Goal: Book appointment/travel/reservation

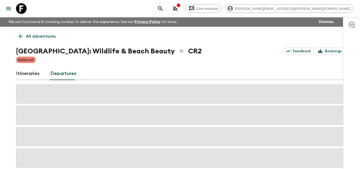
click at [25, 11] on icon at bounding box center [21, 8] width 11 height 11
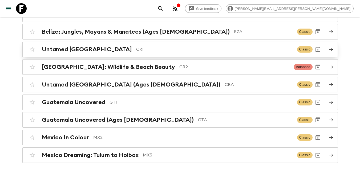
scroll to position [80, 0]
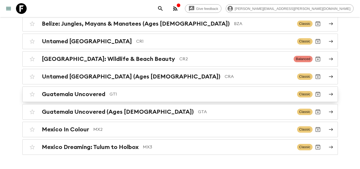
click at [171, 97] on p "GT1" at bounding box center [201, 94] width 183 height 6
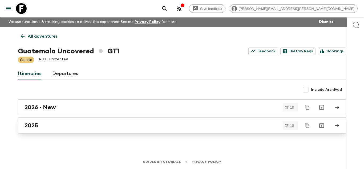
click at [141, 123] on div "2025" at bounding box center [177, 125] width 305 height 7
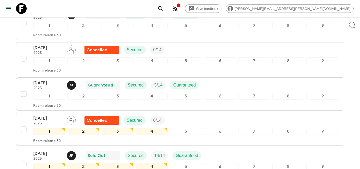
scroll to position [213, 0]
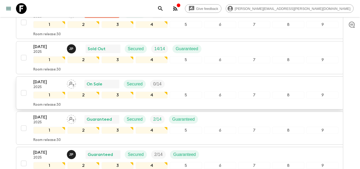
click at [208, 83] on div "22 Nov 2025 2025 On Sale Secured 0 / 14" at bounding box center [185, 84] width 305 height 11
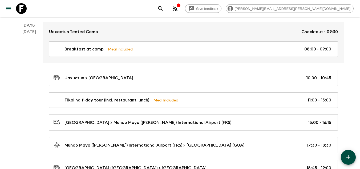
scroll to position [1093, 0]
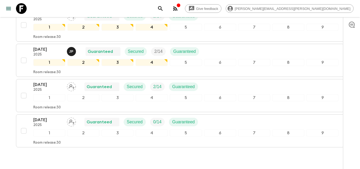
scroll to position [316, 0]
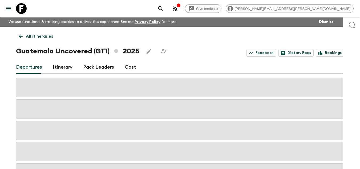
click at [22, 6] on icon at bounding box center [21, 8] width 11 height 11
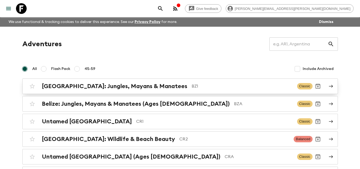
click at [192, 87] on p "BZ1" at bounding box center [242, 86] width 101 height 6
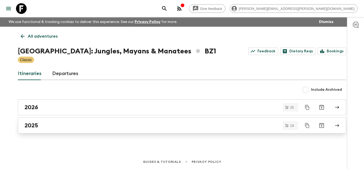
click at [63, 131] on link "2025" at bounding box center [182, 125] width 328 height 16
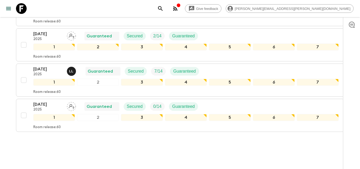
scroll to position [660, 0]
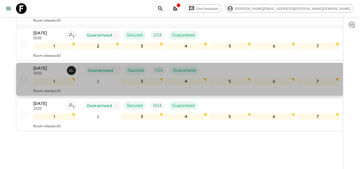
click at [48, 71] on p "2025" at bounding box center [47, 73] width 29 height 4
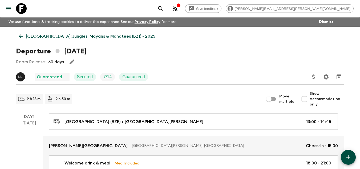
click at [26, 34] on p "Belize: Jungles, Mayans & Manatees (BZ1) • 2025" at bounding box center [91, 36] width 130 height 6
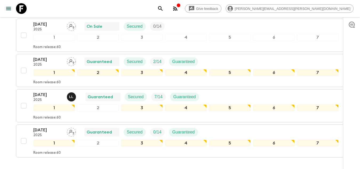
scroll to position [606, 0]
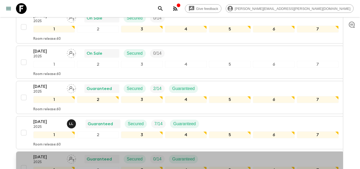
click at [39, 154] on p "29 Dec 2025" at bounding box center [47, 157] width 29 height 6
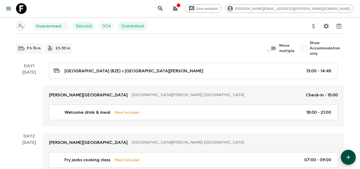
scroll to position [53, 0]
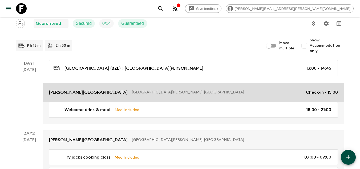
click at [132, 91] on p "San Ignacio, Belize" at bounding box center [217, 92] width 170 height 5
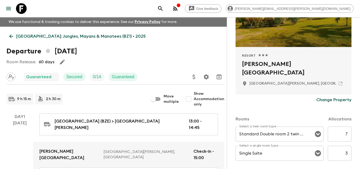
click at [10, 33] on icon at bounding box center [11, 36] width 6 height 6
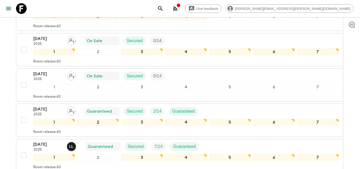
scroll to position [580, 0]
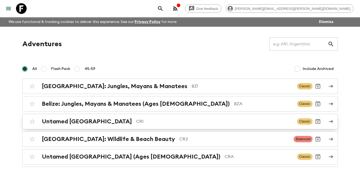
click at [106, 125] on div "Untamed Costa Rica CR1 Classic" at bounding box center [170, 121] width 286 height 11
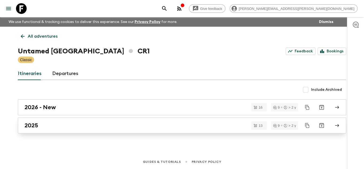
click at [106, 125] on div "2025" at bounding box center [177, 125] width 305 height 7
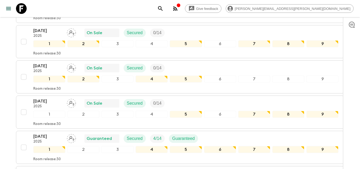
scroll to position [369, 0]
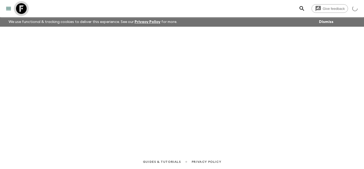
click at [17, 9] on icon at bounding box center [21, 8] width 11 height 11
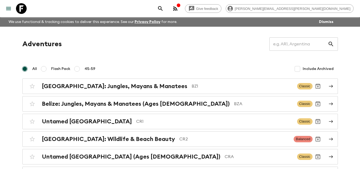
click at [17, 9] on icon at bounding box center [21, 8] width 11 height 11
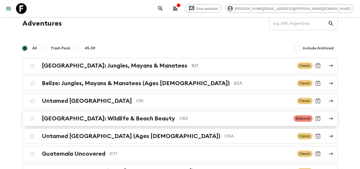
scroll to position [27, 0]
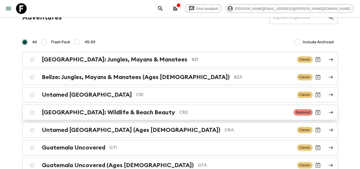
click at [179, 112] on p "CR2" at bounding box center [234, 112] width 110 height 6
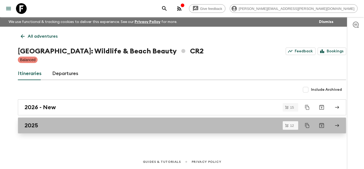
click at [65, 126] on div "2025" at bounding box center [177, 125] width 305 height 7
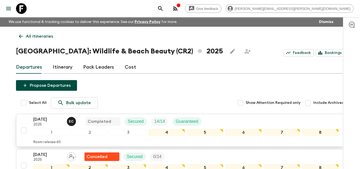
click at [51, 120] on p "[DATE]" at bounding box center [47, 119] width 29 height 6
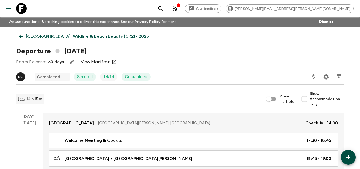
click at [33, 36] on p "Costa Rica: Wildlife & Beach Beauty (CR2) • 2025" at bounding box center [87, 36] width 123 height 6
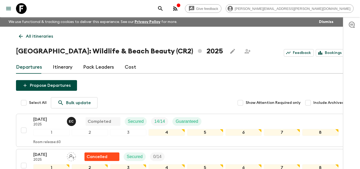
click at [20, 9] on icon at bounding box center [21, 8] width 11 height 11
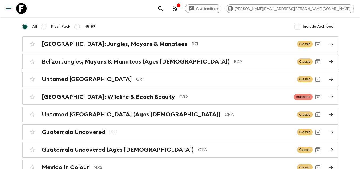
scroll to position [42, 0]
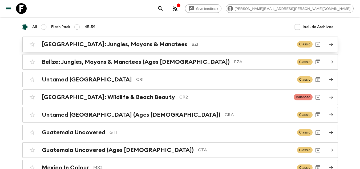
click at [192, 43] on p "BZ1" at bounding box center [242, 44] width 101 height 6
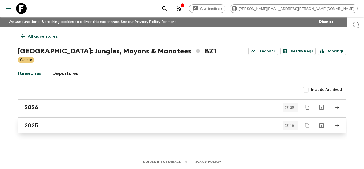
click at [91, 125] on div "2025" at bounding box center [177, 125] width 305 height 7
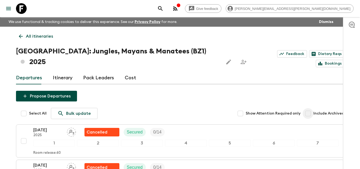
click at [310, 108] on input "Include Archived" at bounding box center [308, 113] width 11 height 11
checkbox input "true"
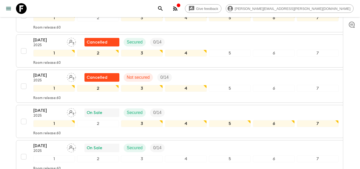
scroll to position [1093, 0]
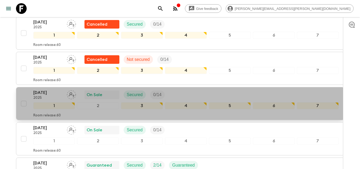
click at [56, 89] on p "[DATE]" at bounding box center [47, 92] width 29 height 6
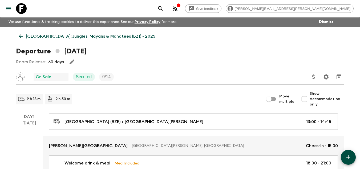
click at [18, 38] on icon at bounding box center [21, 36] width 6 height 6
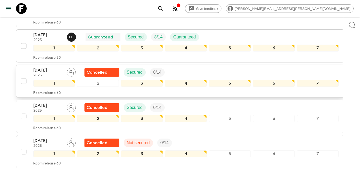
scroll to position [506, 0]
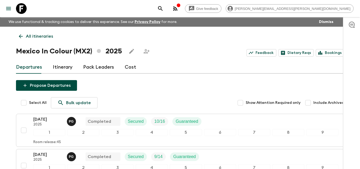
click at [20, 6] on icon at bounding box center [21, 8] width 11 height 11
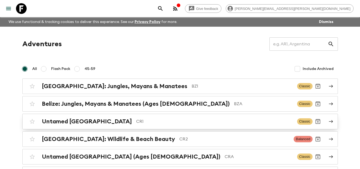
click at [140, 123] on p "CR1" at bounding box center [214, 121] width 157 height 6
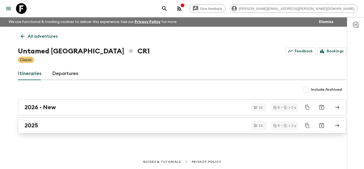
click at [140, 123] on div "2025" at bounding box center [177, 125] width 305 height 7
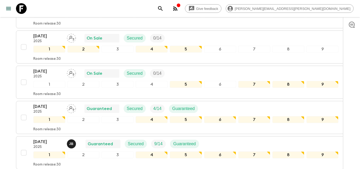
scroll to position [346, 0]
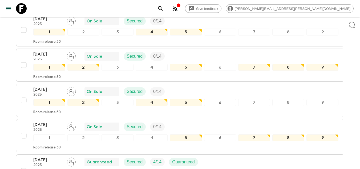
click at [183, 88] on div "[DATE] 2025 On Sale Secured 0 / 14" at bounding box center [185, 91] width 305 height 11
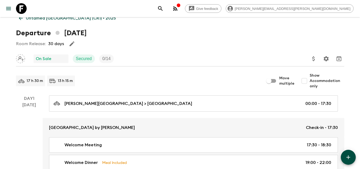
scroll to position [27, 0]
